Goal: Task Accomplishment & Management: Use online tool/utility

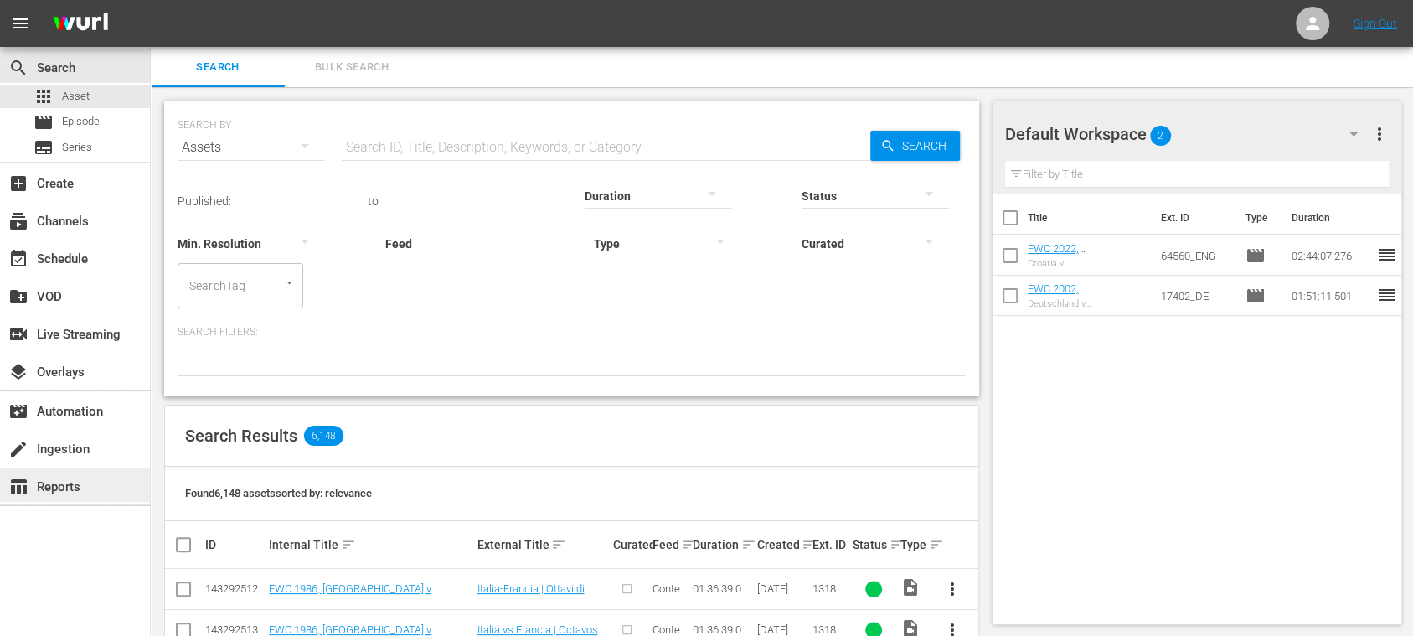
click at [80, 477] on div "table_chart Reports" at bounding box center [47, 483] width 94 height 15
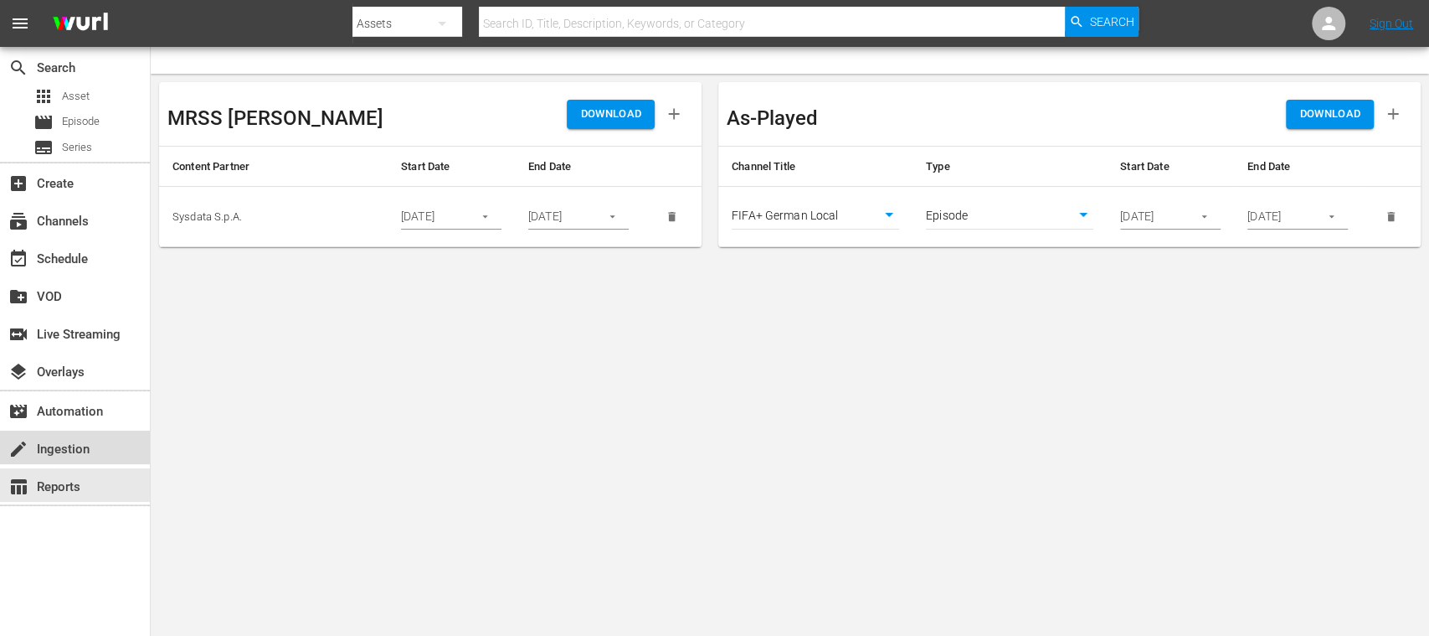
click at [112, 441] on div "create Ingestion" at bounding box center [75, 446] width 150 height 33
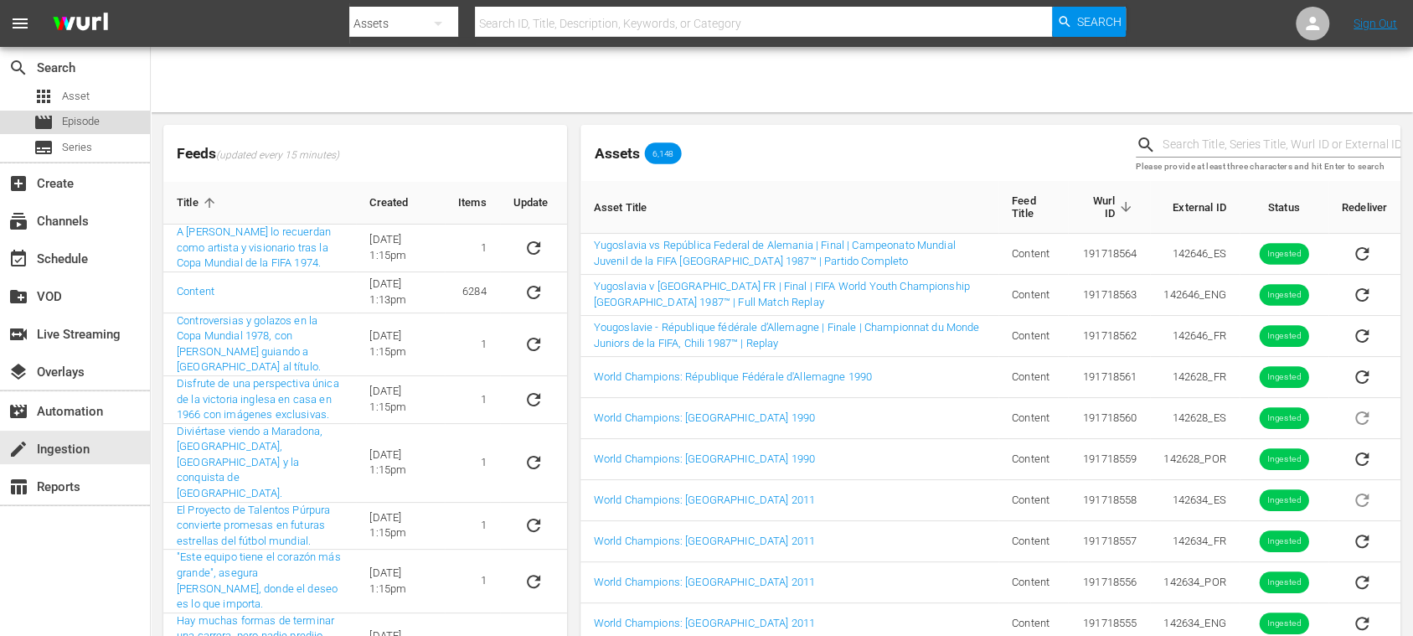
click at [85, 117] on span "Episode" at bounding box center [81, 121] width 38 height 17
